Goal: Task Accomplishment & Management: Use online tool/utility

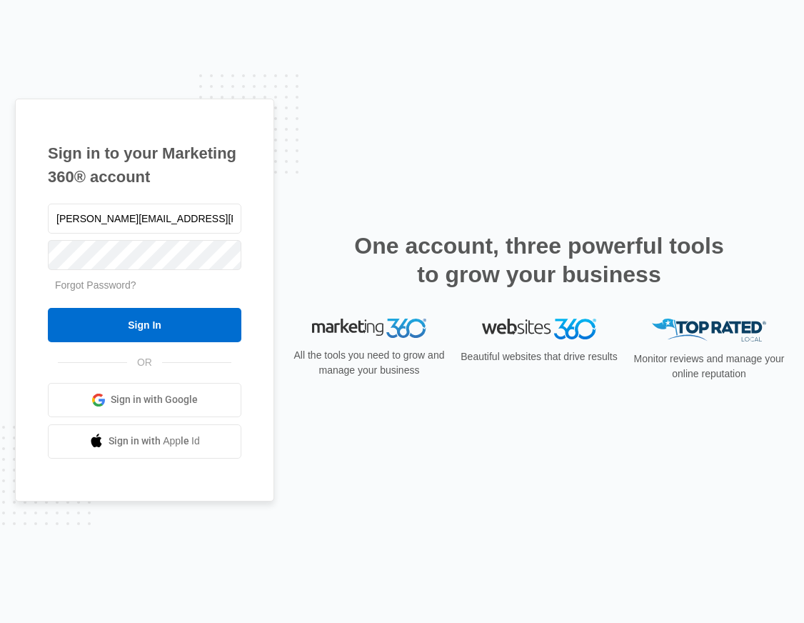
type input "[PERSON_NAME][EMAIL_ADDRESS][PERSON_NAME][DOMAIN_NAME]"
click at [48, 308] on input "Sign In" at bounding box center [144, 325] width 193 height 34
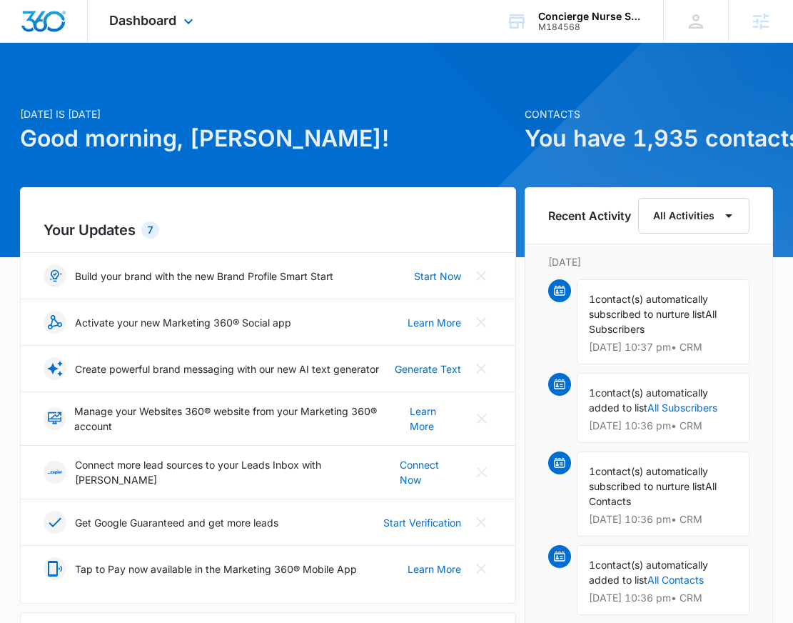
click at [179, 16] on div "Dashboard Apps Reputation Websites Forms CRM Email Social Content Ads Intellige…" at bounding box center [153, 21] width 131 height 42
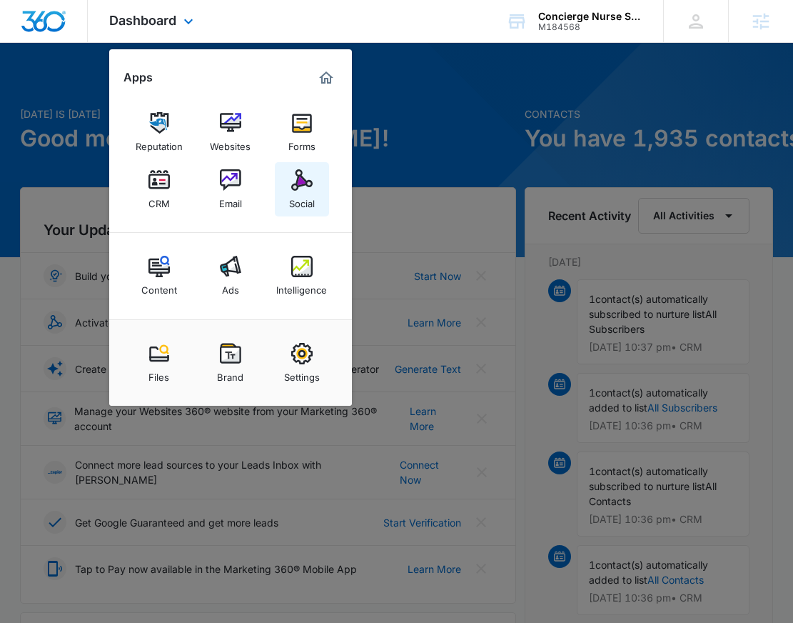
click at [296, 186] on img at bounding box center [301, 179] width 21 height 21
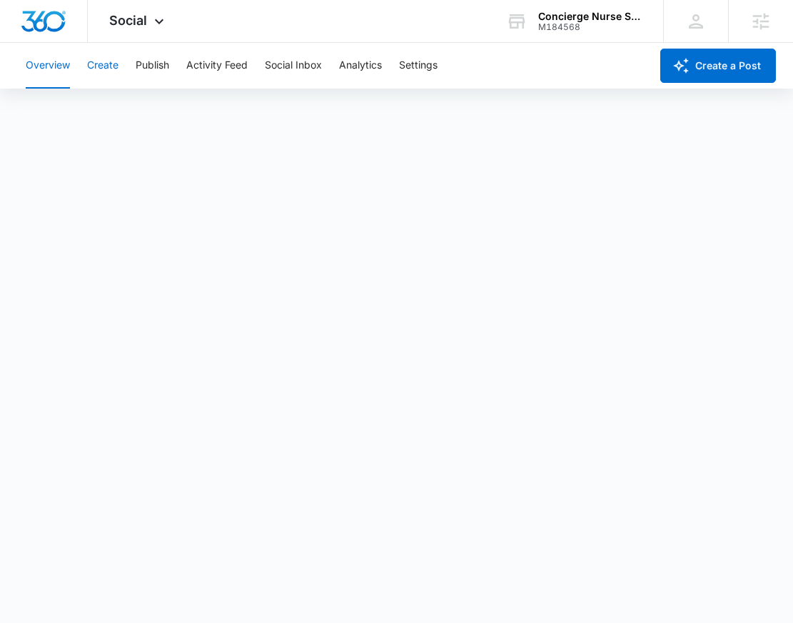
click at [99, 65] on button "Create" at bounding box center [102, 66] width 31 height 46
